Goal: Navigation & Orientation: Find specific page/section

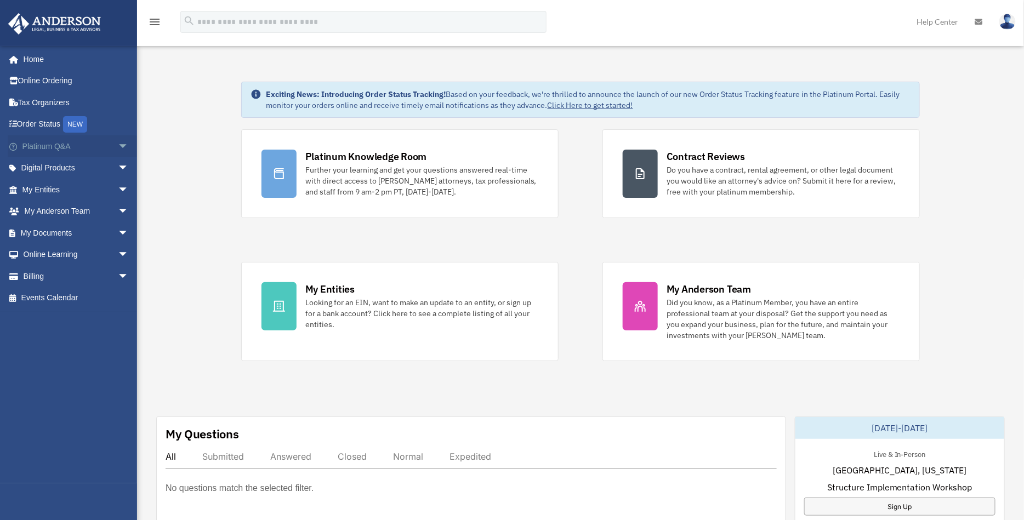
click at [69, 143] on link "Platinum Q&A arrow_drop_down" at bounding box center [77, 146] width 138 height 22
click at [118, 149] on span "arrow_drop_down" at bounding box center [129, 146] width 22 height 22
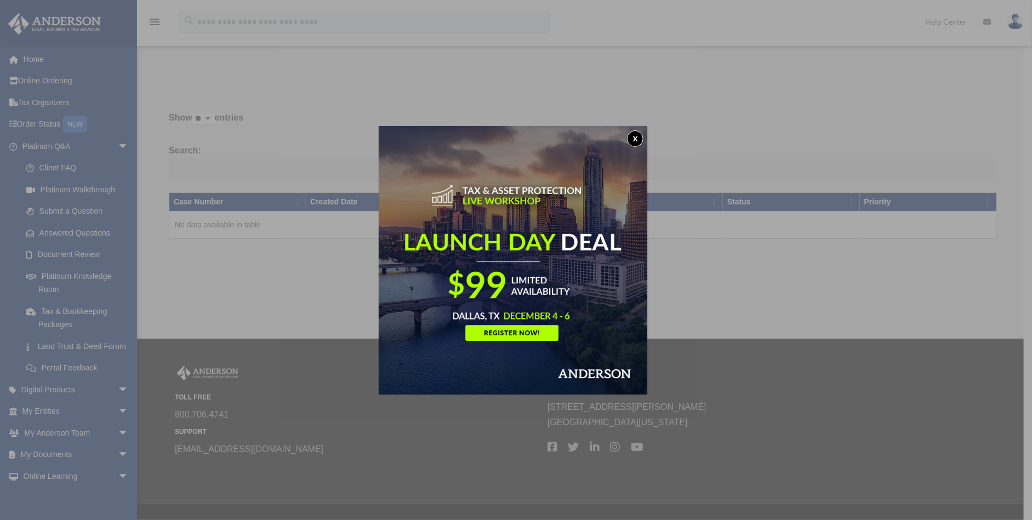
click at [112, 145] on div "x" at bounding box center [516, 260] width 1032 height 520
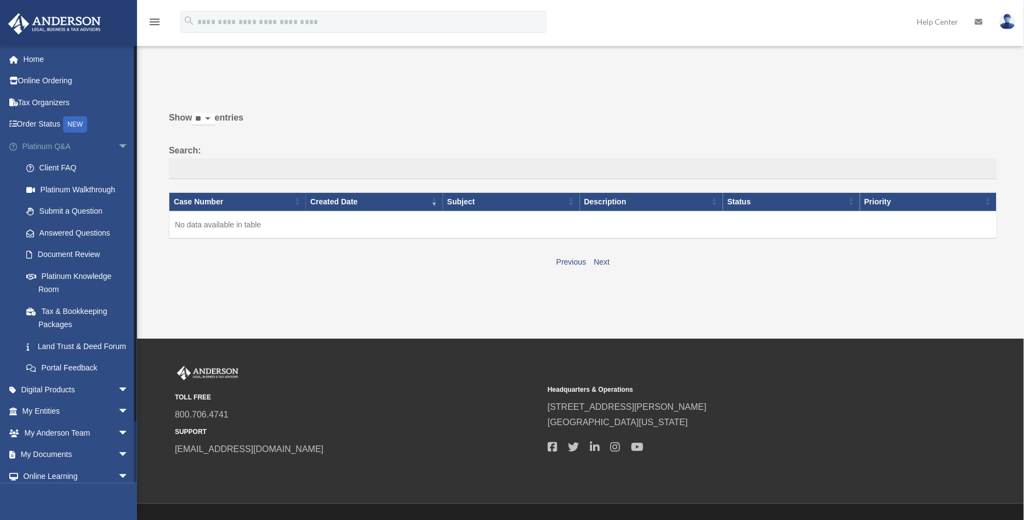
click at [118, 145] on span "arrow_drop_down" at bounding box center [129, 146] width 22 height 22
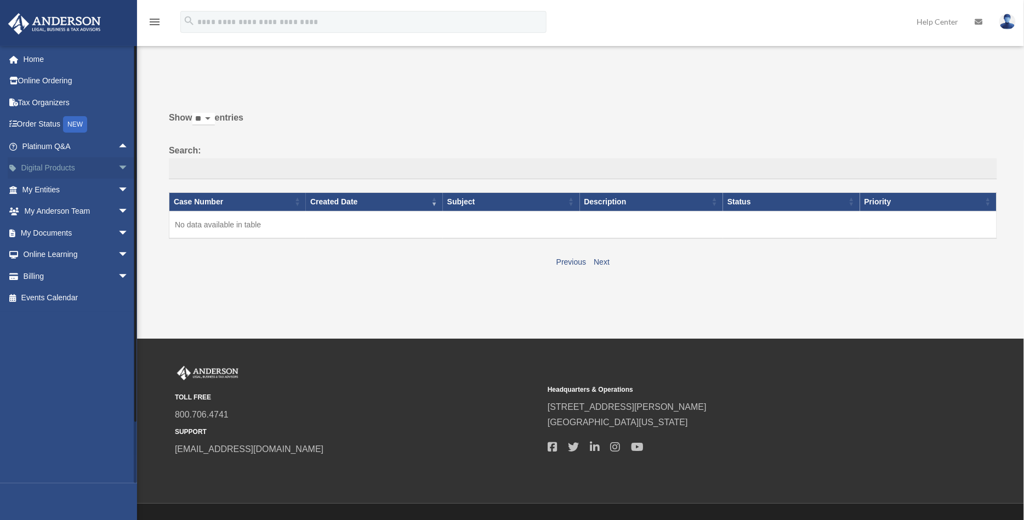
click at [118, 162] on span "arrow_drop_down" at bounding box center [129, 168] width 22 height 22
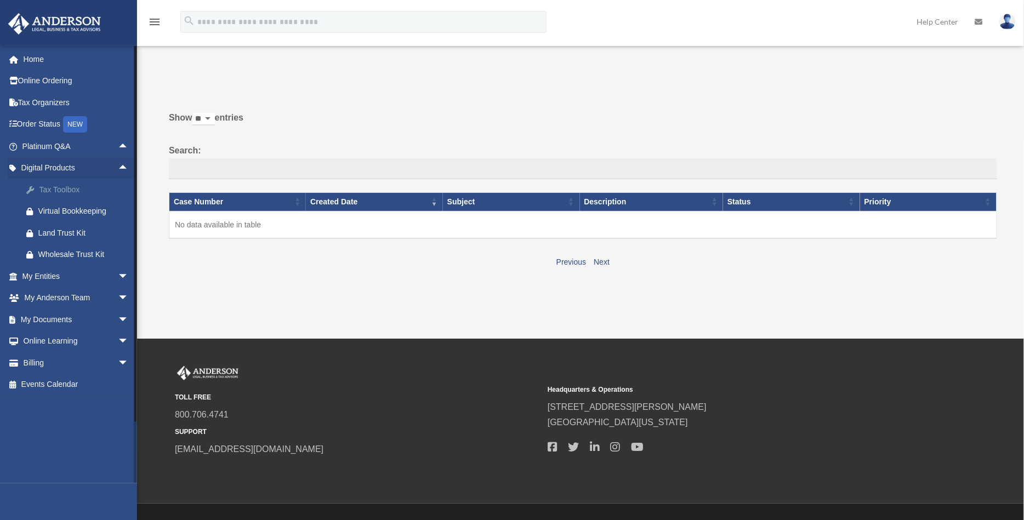
click at [74, 189] on div "Tax Toolbox" at bounding box center [84, 190] width 93 height 14
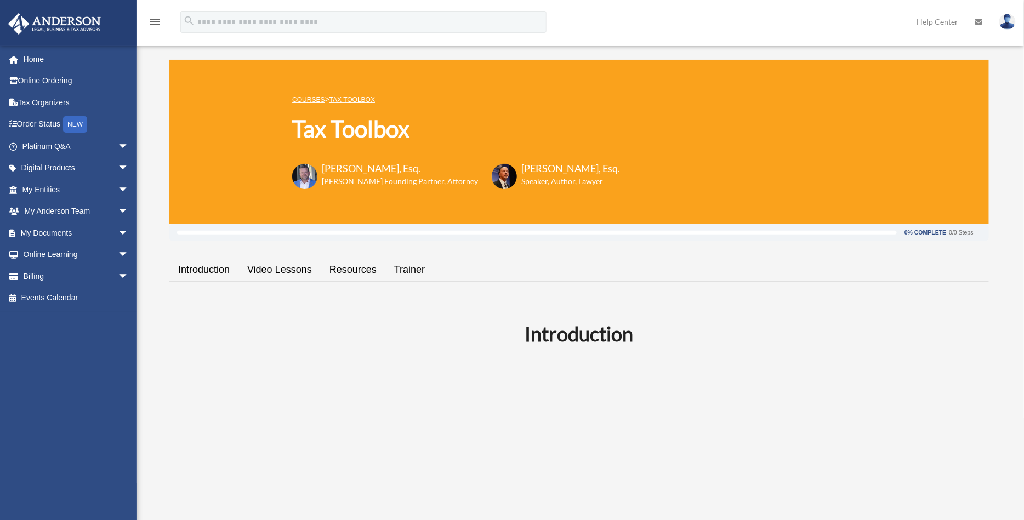
click at [286, 261] on link "Video Lessons" at bounding box center [279, 269] width 82 height 31
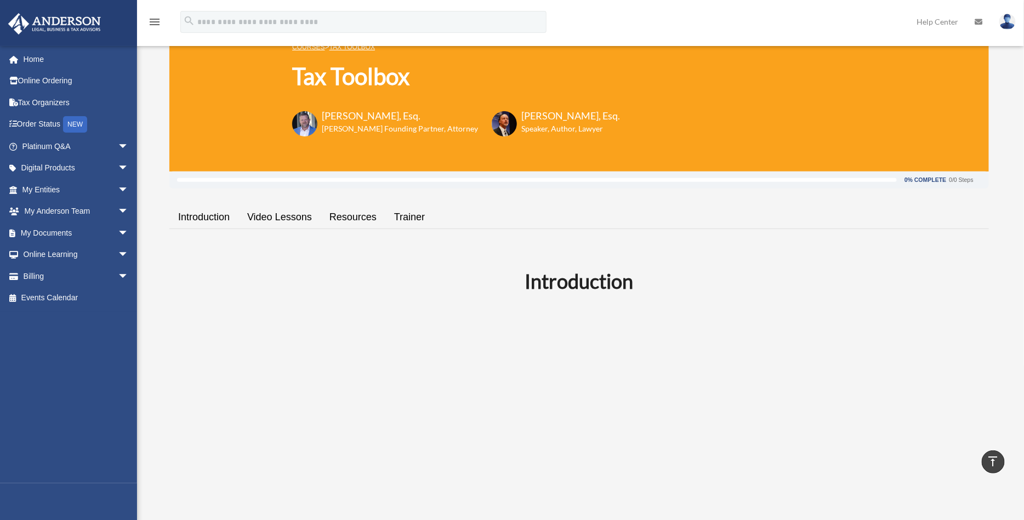
scroll to position [41, 0]
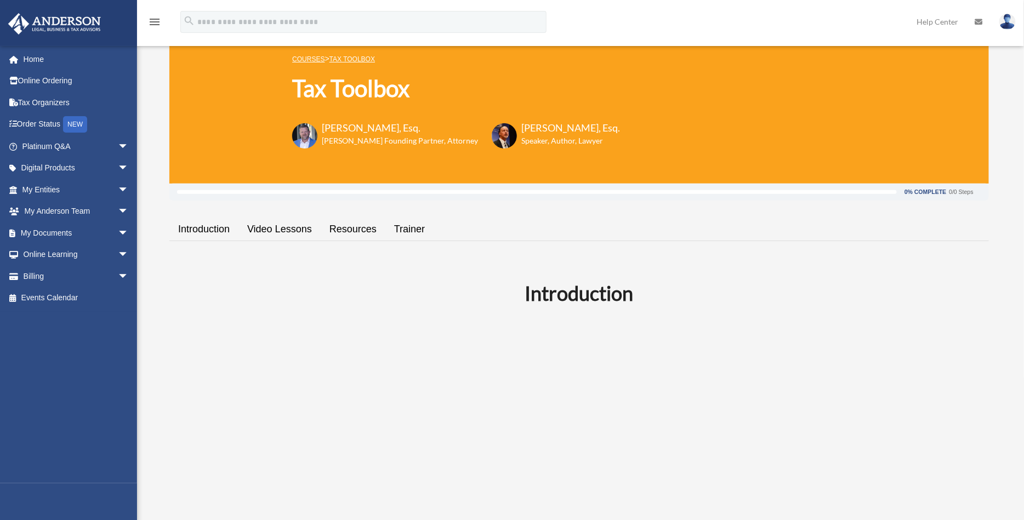
click at [366, 229] on link "Resources" at bounding box center [353, 229] width 65 height 31
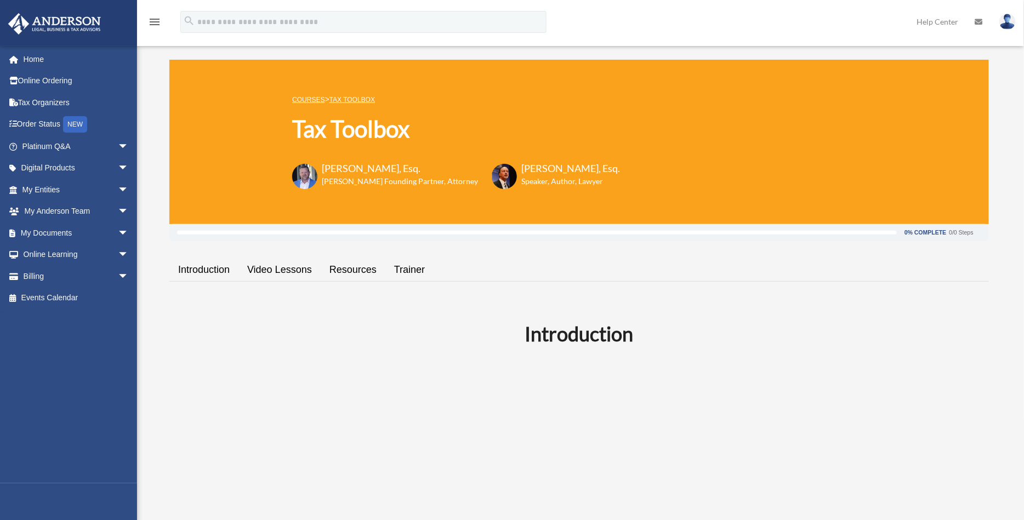
click at [401, 270] on link "Trainer" at bounding box center [409, 269] width 48 height 31
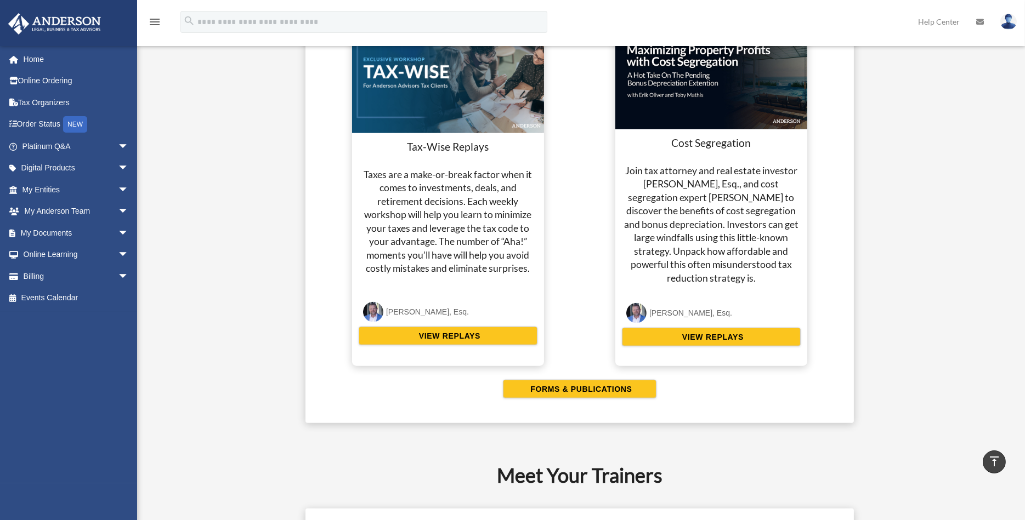
scroll to position [1618, 0]
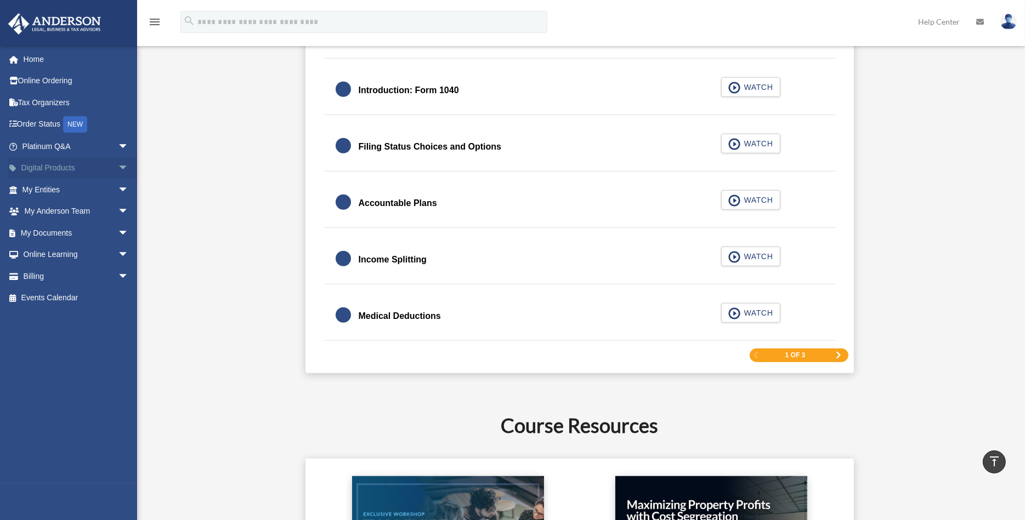
click at [62, 165] on link "Digital Products arrow_drop_down" at bounding box center [77, 168] width 138 height 22
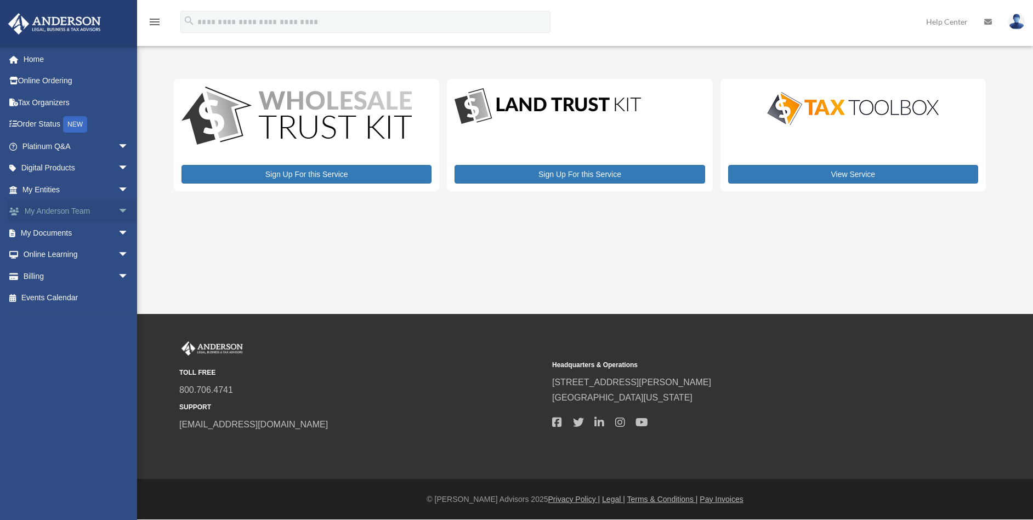
click at [50, 212] on link "My Anderson Team arrow_drop_down" at bounding box center [77, 212] width 138 height 22
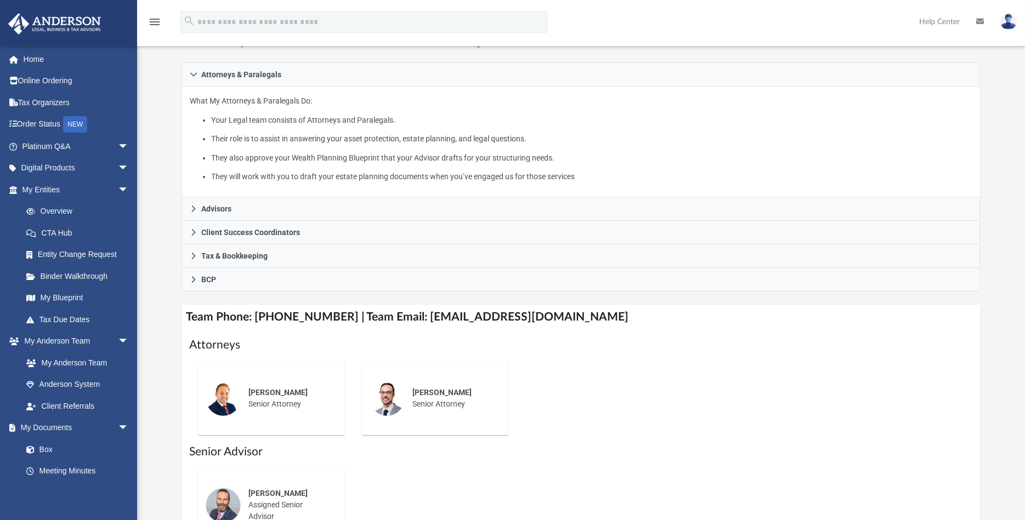
scroll to position [274, 0]
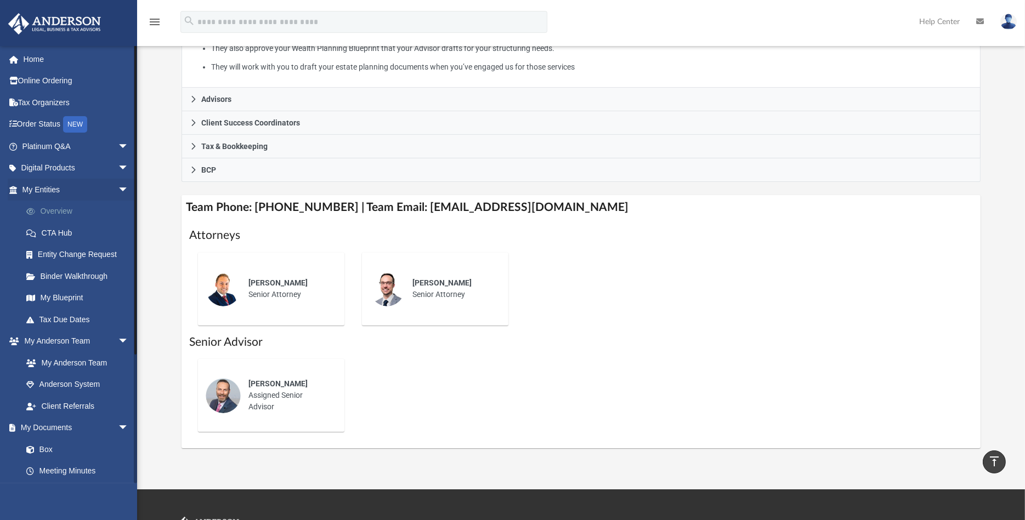
click at [62, 210] on link "Overview" at bounding box center [80, 212] width 130 height 22
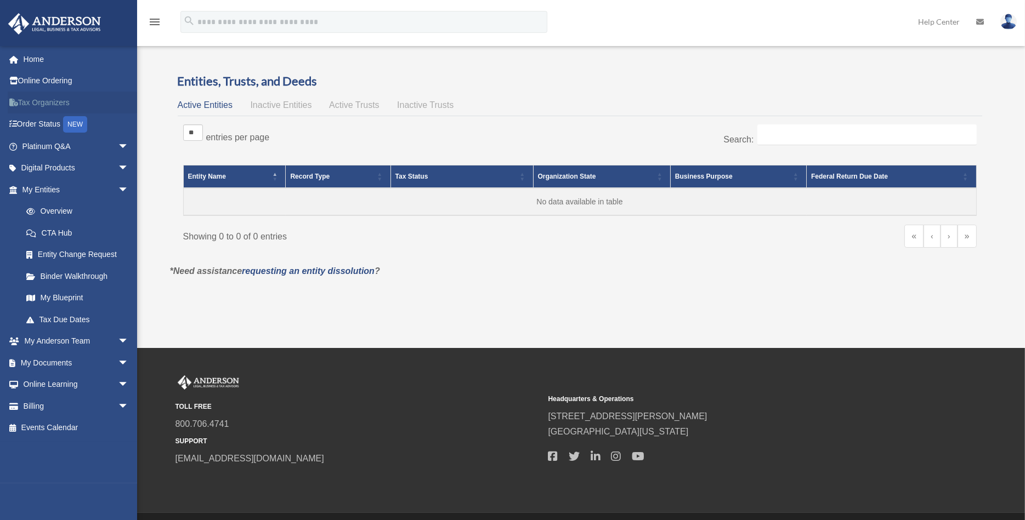
click at [56, 105] on link "Tax Organizers" at bounding box center [77, 103] width 138 height 22
click at [41, 103] on link "Tax Organizers" at bounding box center [77, 103] width 138 height 22
click at [47, 84] on link "Online Ordering" at bounding box center [77, 81] width 138 height 22
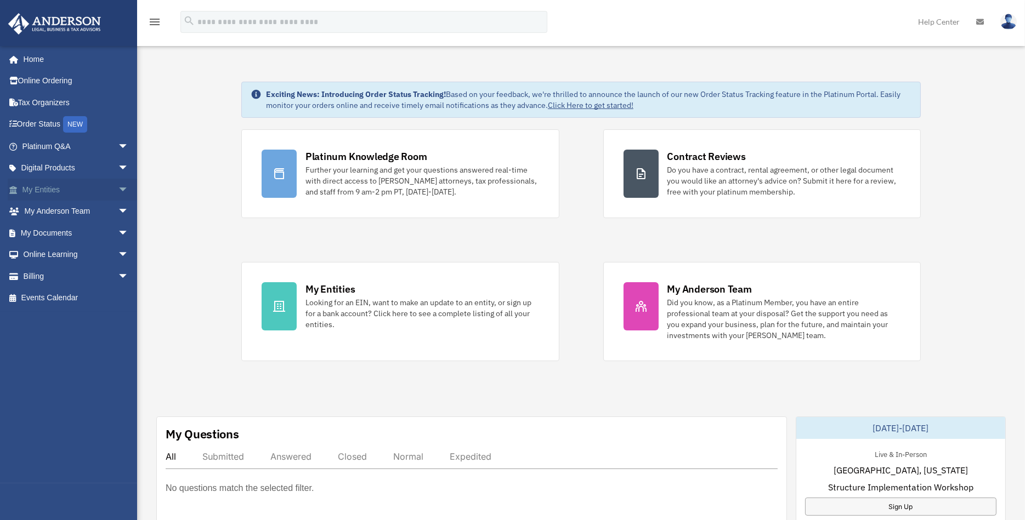
click at [34, 187] on link "My Entities arrow_drop_down" at bounding box center [77, 190] width 138 height 22
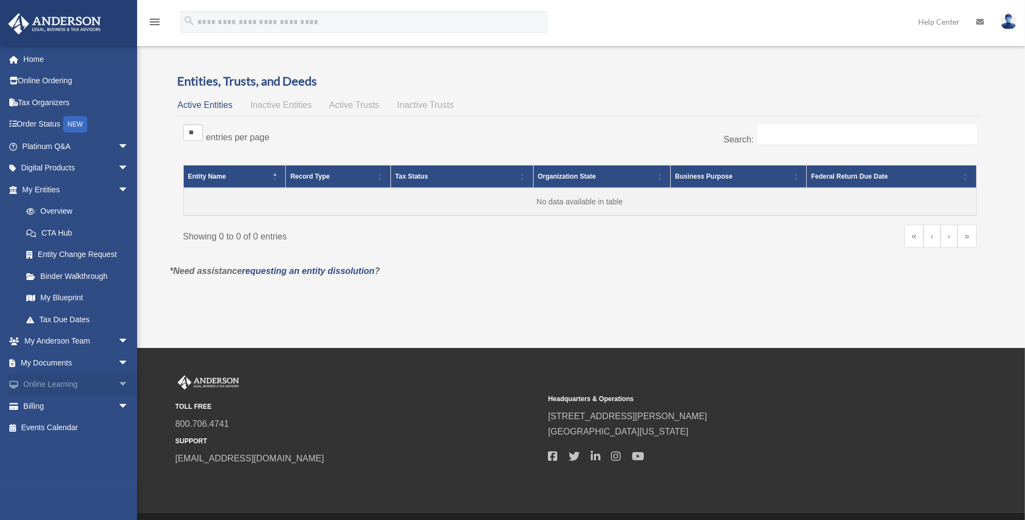
click at [72, 386] on link "Online Learning arrow_drop_down" at bounding box center [77, 385] width 138 height 22
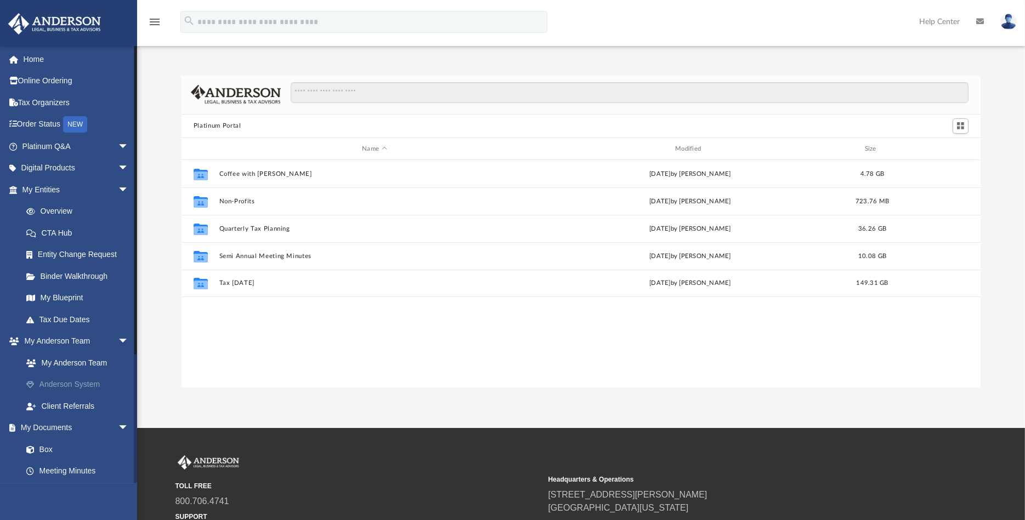
scroll to position [241, 790]
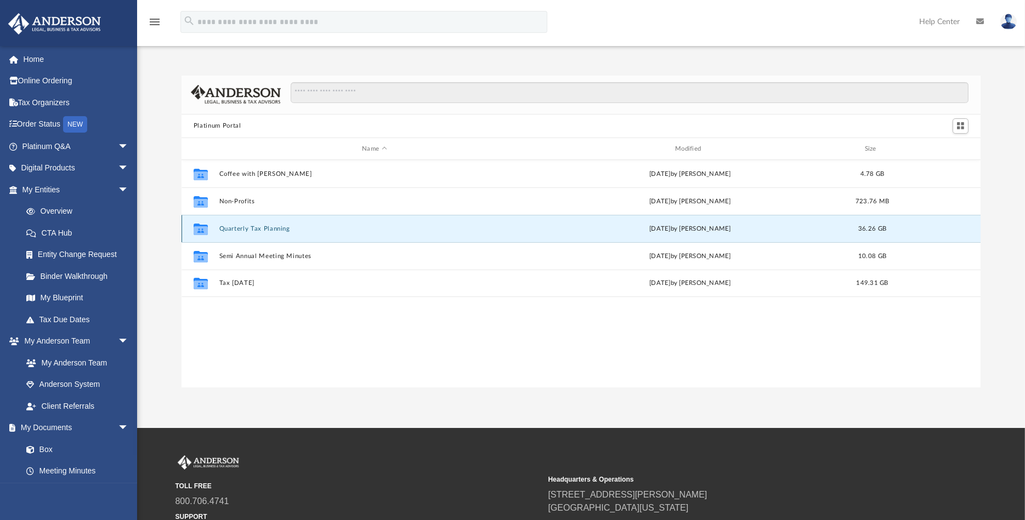
click at [243, 228] on button "Quarterly Tax Planning" at bounding box center [374, 228] width 311 height 7
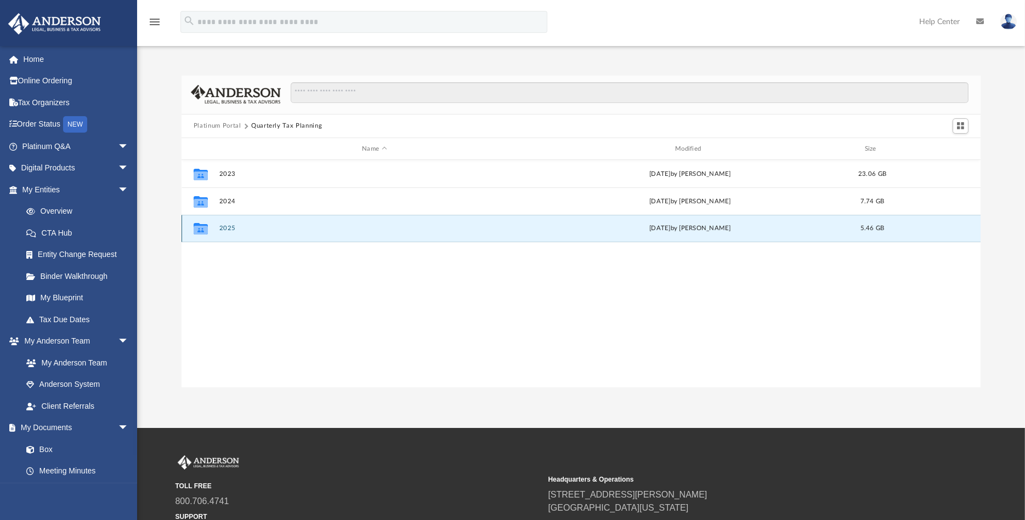
click at [226, 229] on button "2025" at bounding box center [374, 228] width 311 height 7
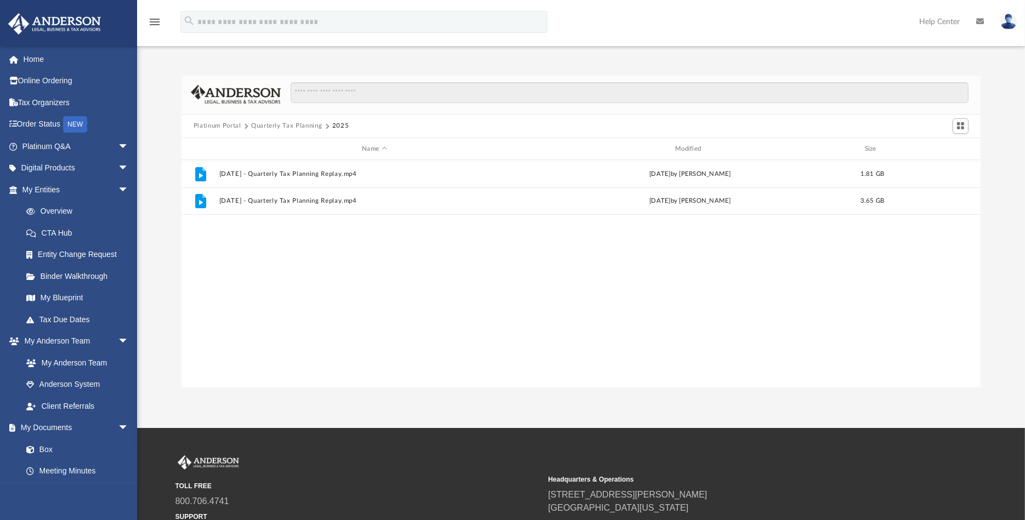
click at [215, 127] on button "Platinum Portal" at bounding box center [218, 126] width 48 height 10
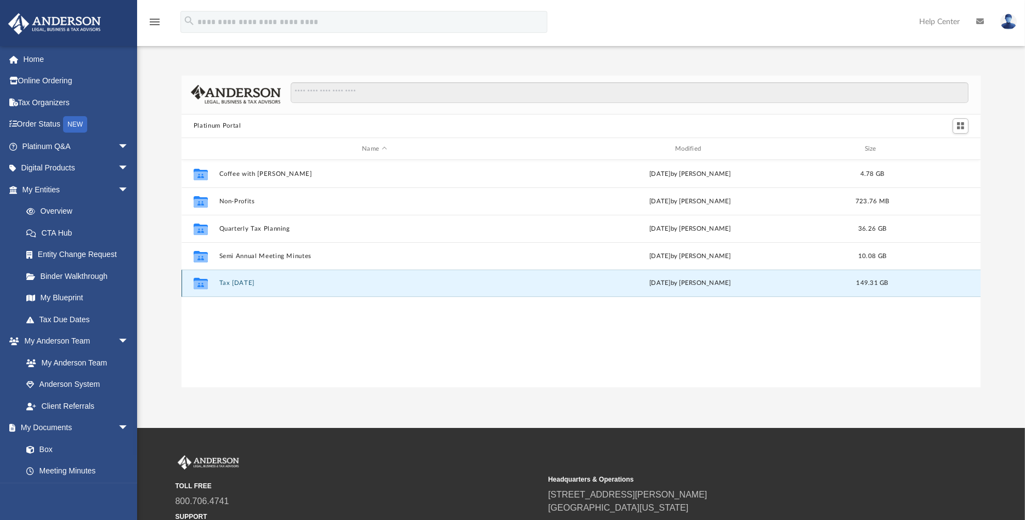
click at [237, 283] on button "Tax Tuesday" at bounding box center [374, 283] width 311 height 7
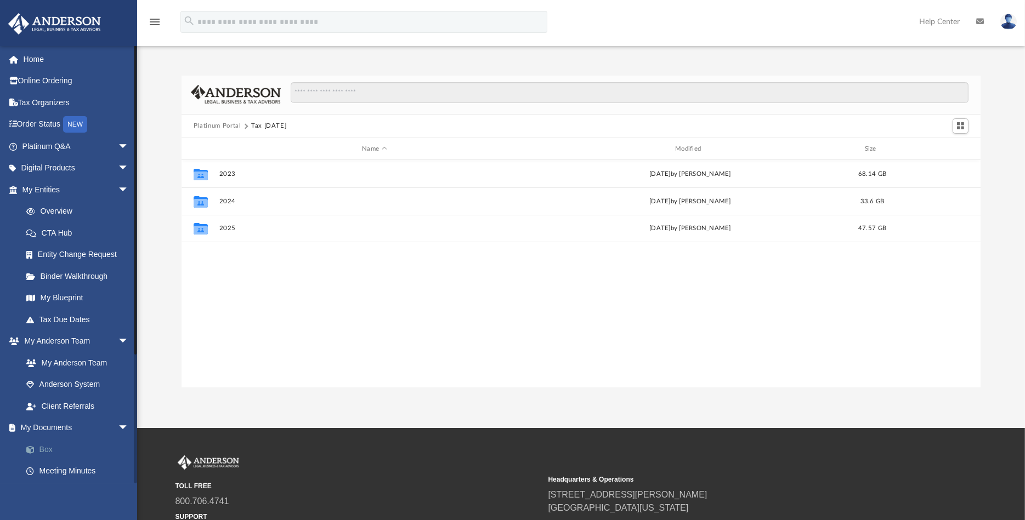
click at [44, 447] on link "Box" at bounding box center [80, 450] width 130 height 22
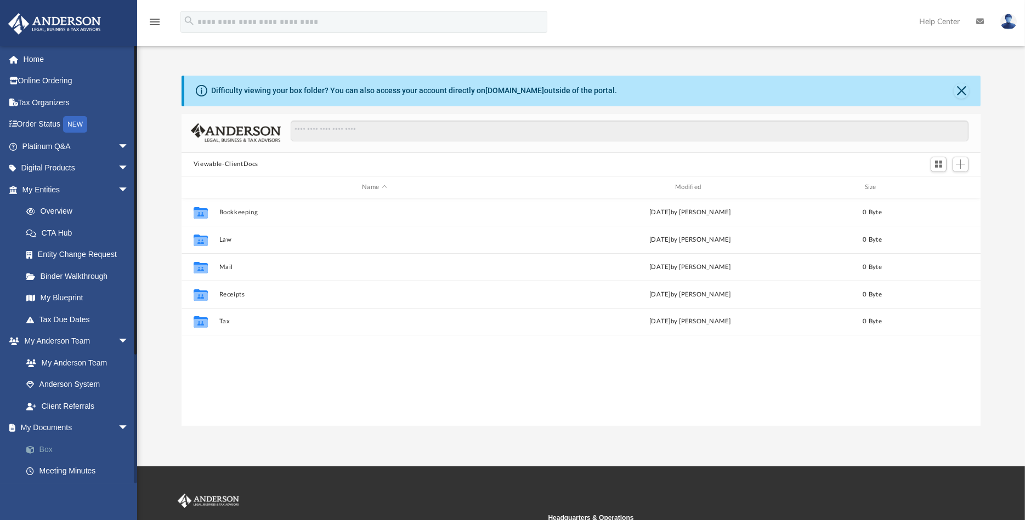
scroll to position [241, 790]
click at [1006, 24] on img at bounding box center [1008, 22] width 16 height 16
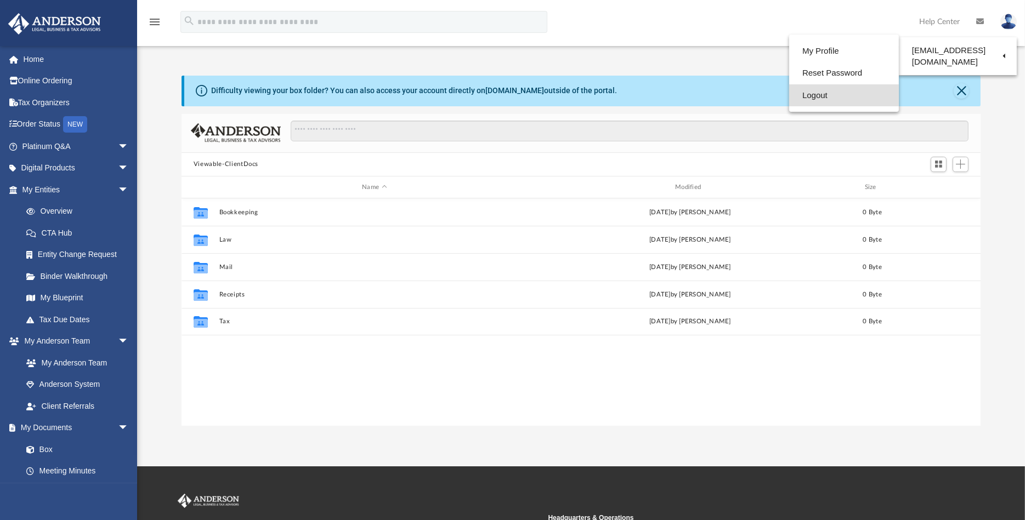
click at [814, 95] on link "Logout" at bounding box center [844, 95] width 110 height 22
